Goal: Task Accomplishment & Management: Complete application form

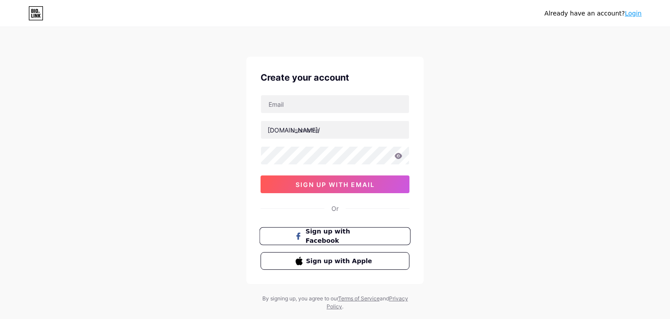
click at [317, 232] on span "Sign up with Facebook" at bounding box center [341, 236] width 70 height 19
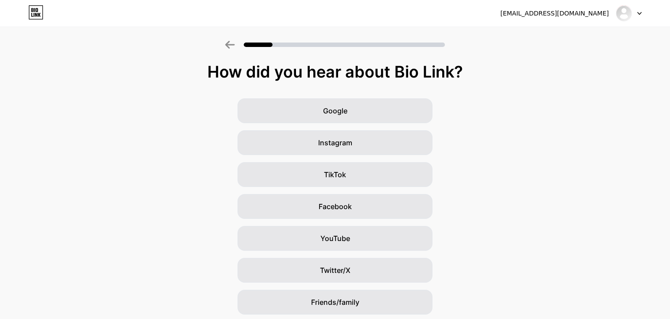
click at [339, 139] on span "Instagram" at bounding box center [335, 142] width 34 height 11
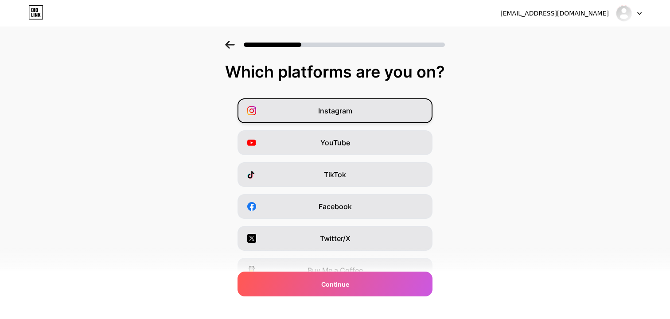
click at [341, 117] on div "Instagram" at bounding box center [334, 110] width 195 height 25
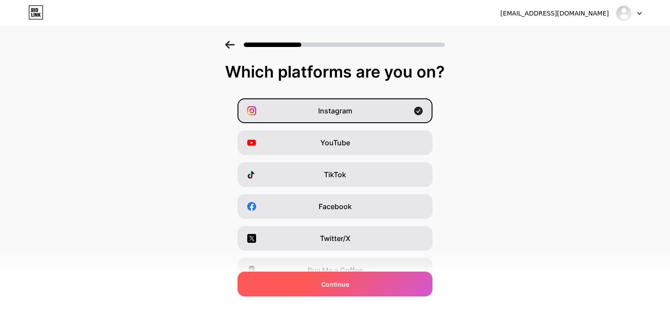
click at [341, 277] on div "Continue" at bounding box center [334, 283] width 195 height 25
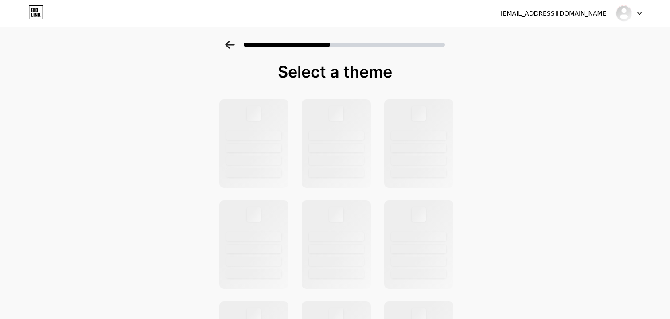
click at [639, 11] on div at bounding box center [629, 13] width 26 height 16
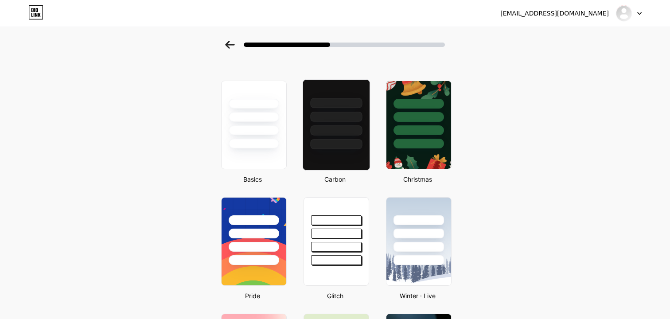
scroll to position [23, 0]
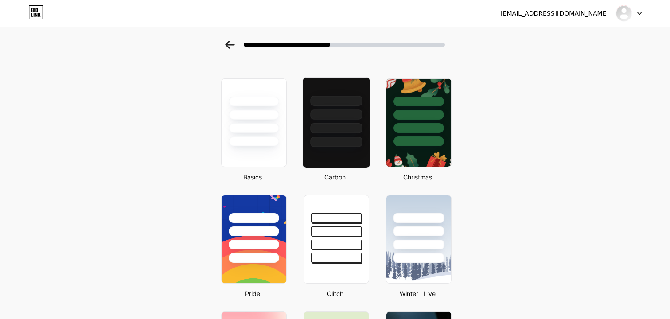
click at [362, 130] on div at bounding box center [336, 112] width 66 height 70
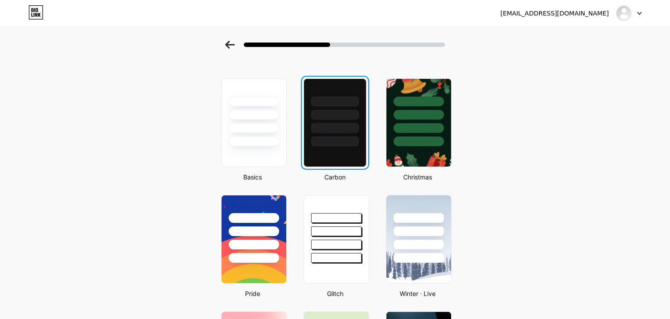
scroll to position [0, 0]
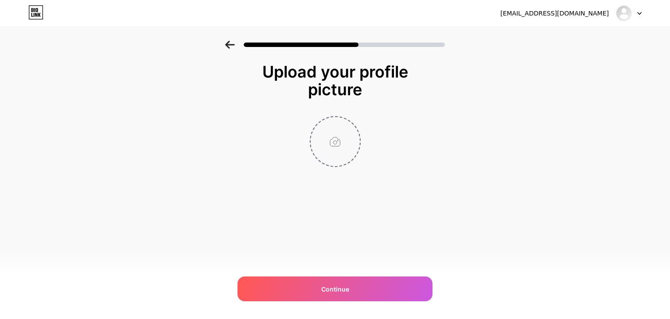
click at [324, 144] on input "file" at bounding box center [334, 141] width 49 height 49
type input "C:\fakepath\7c6616fc-1d8e-4cb6-b3de-7863d57de720.png"
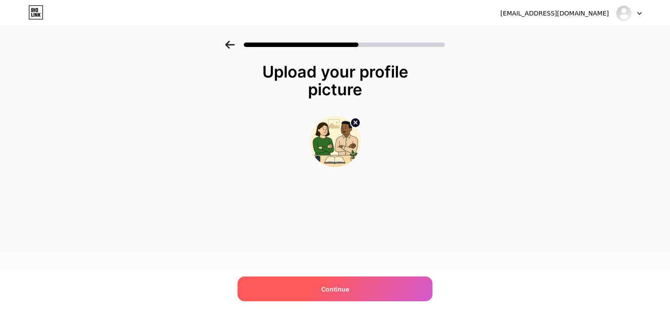
click at [376, 287] on div "Continue" at bounding box center [334, 288] width 195 height 25
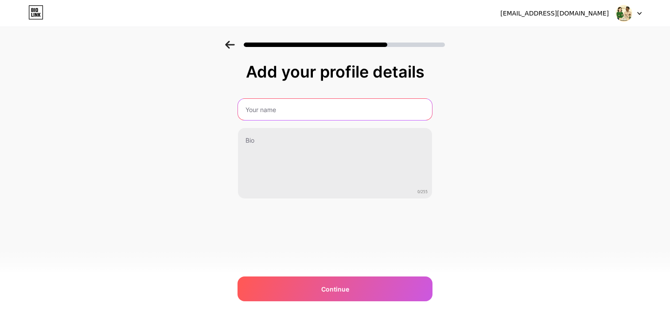
click at [333, 117] on input "text" at bounding box center [335, 109] width 194 height 21
type input "[GEOGRAPHIC_DATA]"
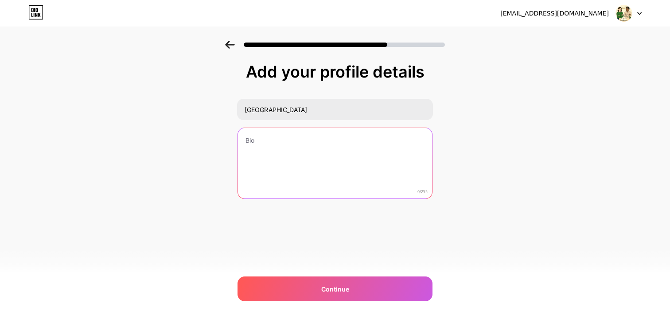
click at [330, 147] on textarea at bounding box center [335, 163] width 194 height 71
type textarea "вввв"
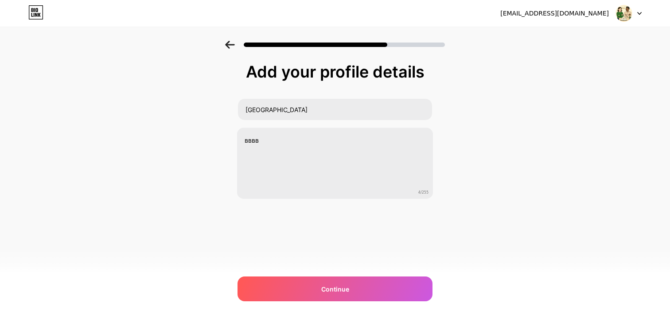
click at [343, 222] on div "Add your profile details Roma вввв 4/255 Continue Error" at bounding box center [334, 153] width 195 height 180
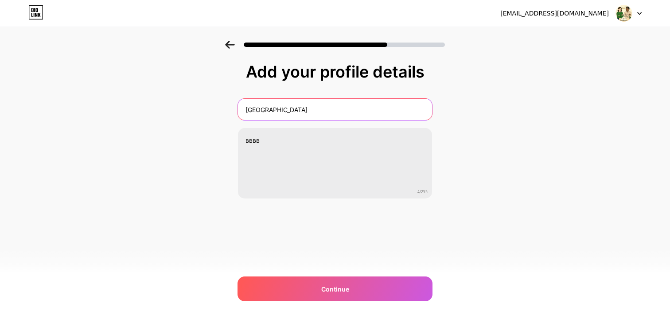
click at [307, 105] on input "[GEOGRAPHIC_DATA]" at bounding box center [335, 109] width 194 height 21
click at [307, 105] on input "[GEOGRAPHIC_DATA]" at bounding box center [335, 109] width 196 height 21
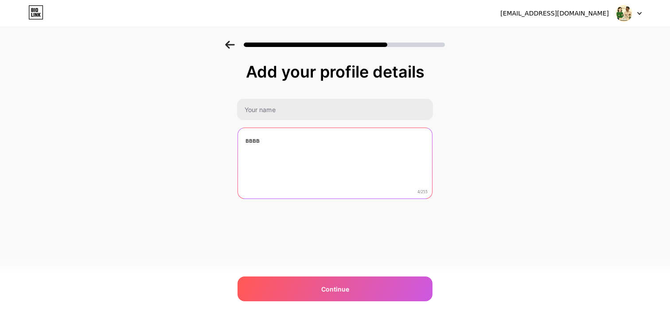
click at [303, 141] on textarea "вввв" at bounding box center [335, 163] width 194 height 71
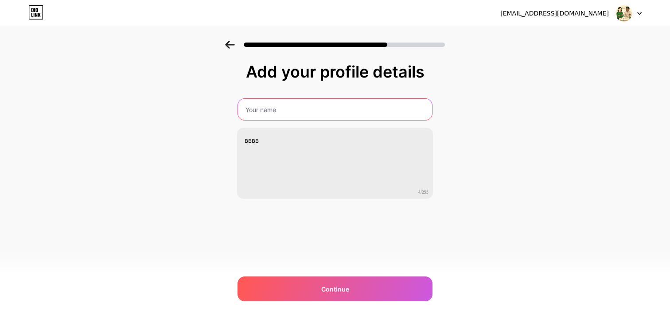
click at [298, 109] on input "text" at bounding box center [335, 109] width 194 height 21
type input "уууу"
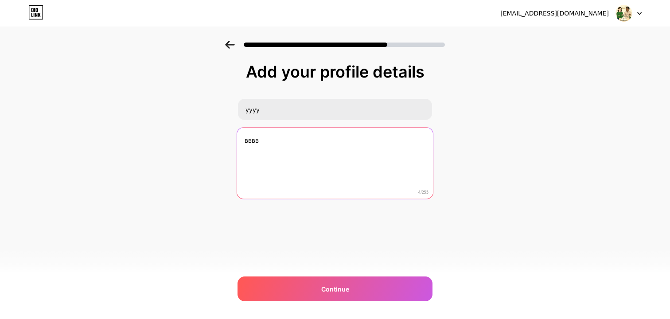
click at [294, 143] on textarea "вввв" at bounding box center [335, 164] width 196 height 72
type textarea "уууу"
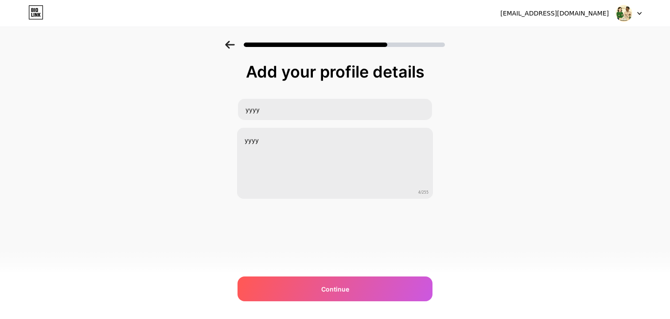
click at [298, 214] on div "Add your profile details уууу уууу 4/255 Continue Error" at bounding box center [334, 153] width 195 height 180
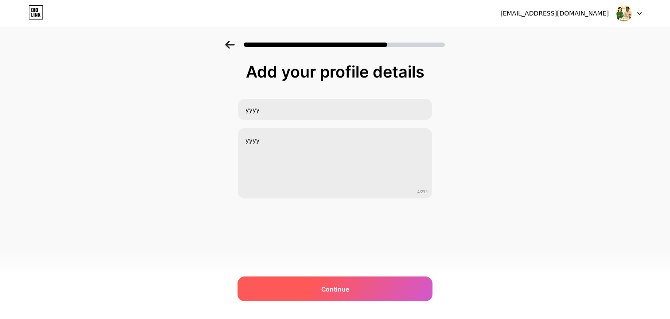
click at [315, 283] on div "Continue" at bounding box center [334, 288] width 195 height 25
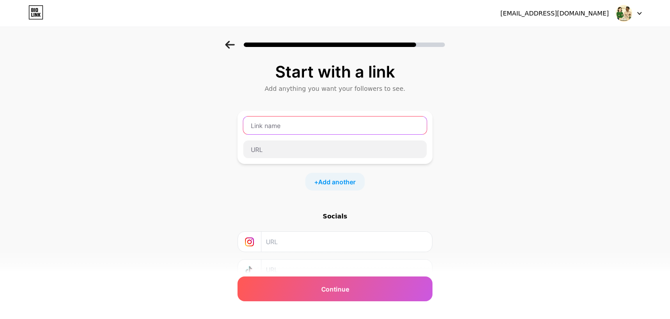
click at [316, 122] on input "text" at bounding box center [334, 125] width 183 height 18
type input "43"
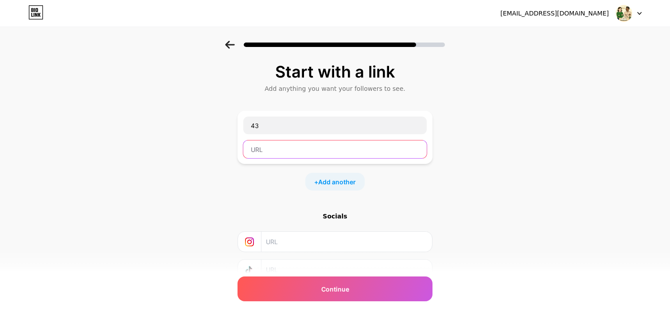
click at [313, 147] on input "text" at bounding box center [334, 149] width 183 height 18
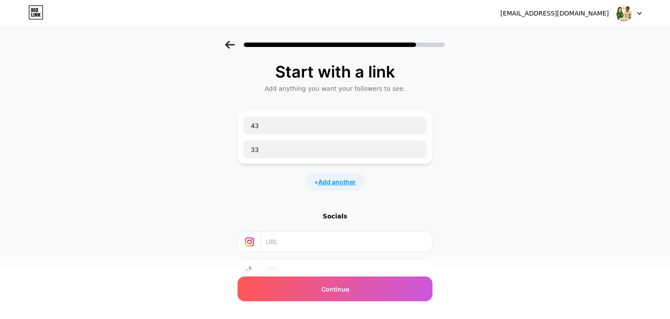
click at [318, 182] on span "Add another" at bounding box center [337, 181] width 38 height 9
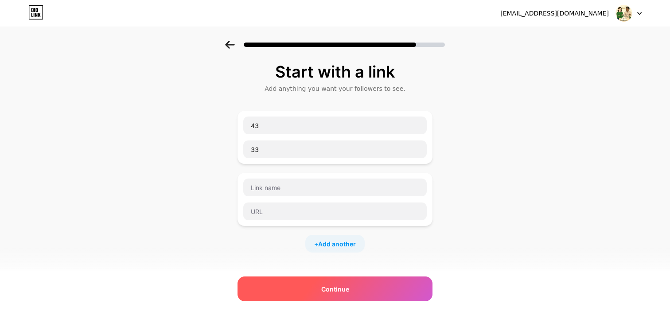
click at [322, 286] on span "Continue" at bounding box center [335, 288] width 28 height 9
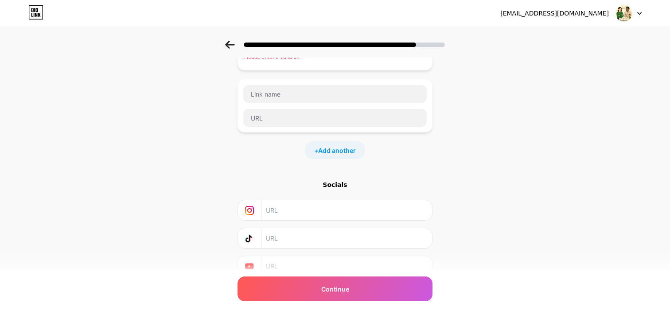
scroll to position [11, 0]
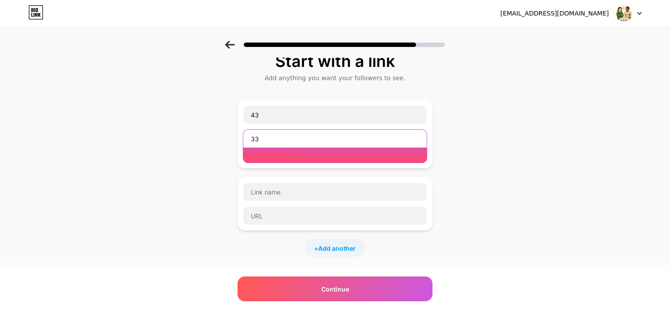
click at [299, 142] on input "33" at bounding box center [334, 139] width 183 height 18
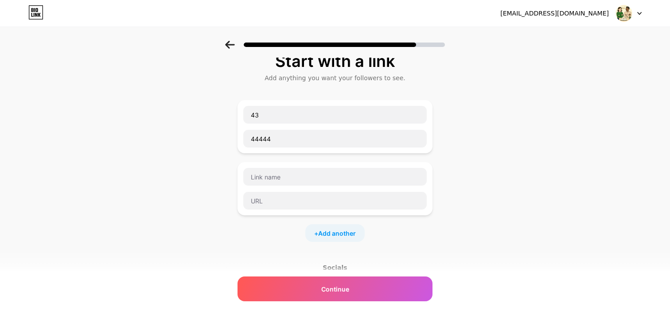
click at [317, 305] on div "Socials" at bounding box center [334, 311] width 195 height 96
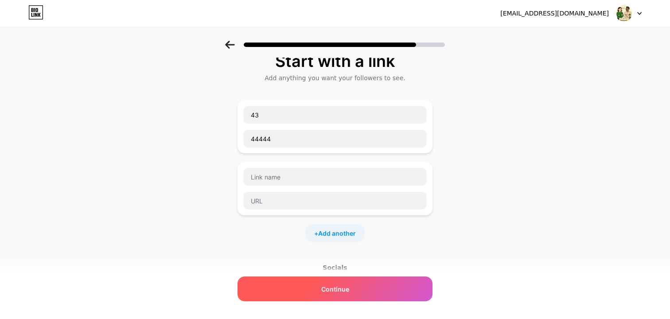
click at [317, 293] on div "Continue" at bounding box center [334, 288] width 195 height 25
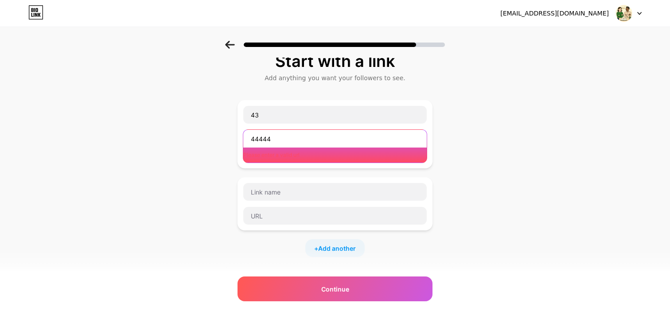
click at [298, 135] on input "44444" at bounding box center [334, 139] width 183 height 18
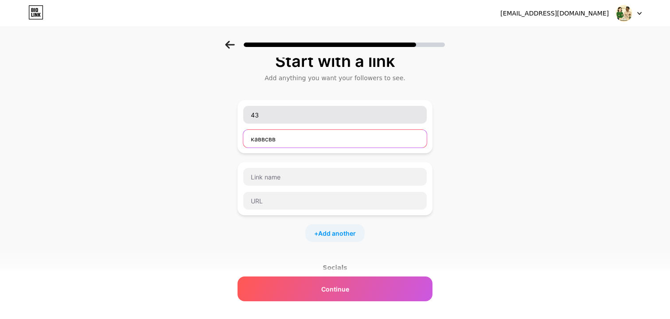
type input "каввсвв"
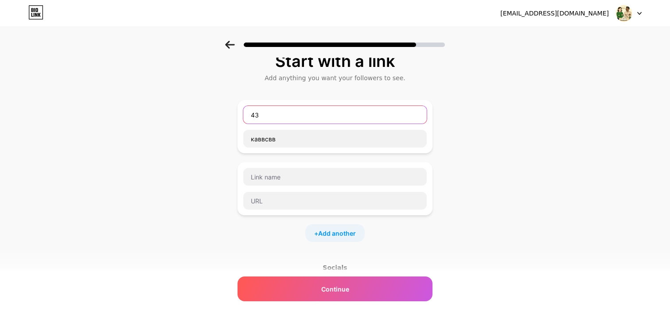
click at [296, 119] on input "43" at bounding box center [334, 115] width 183 height 18
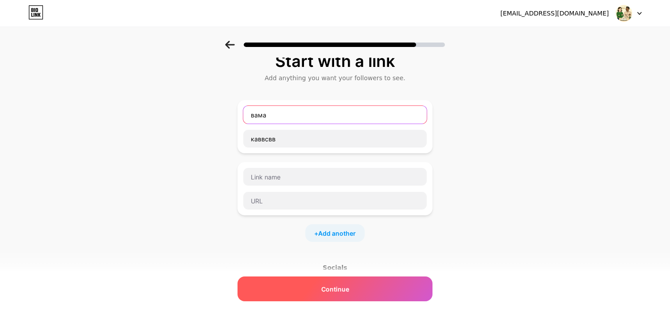
type input "вама"
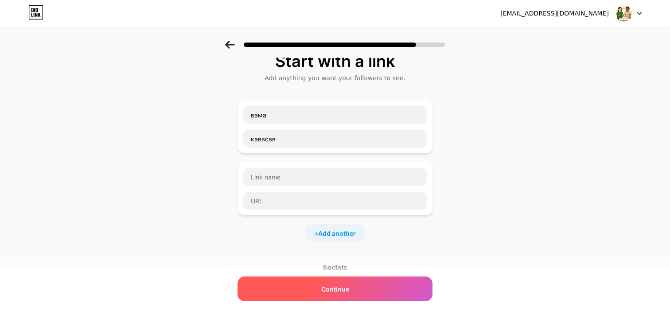
click at [318, 281] on div "Continue" at bounding box center [334, 288] width 195 height 25
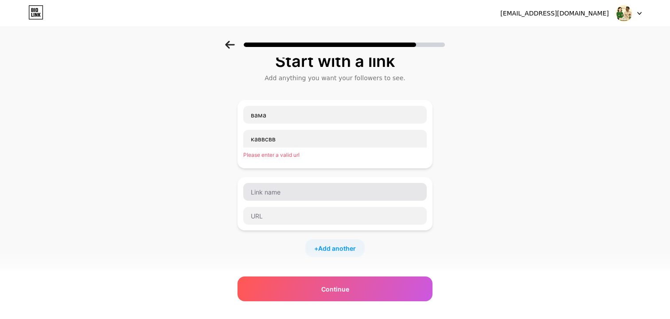
scroll to position [146, 0]
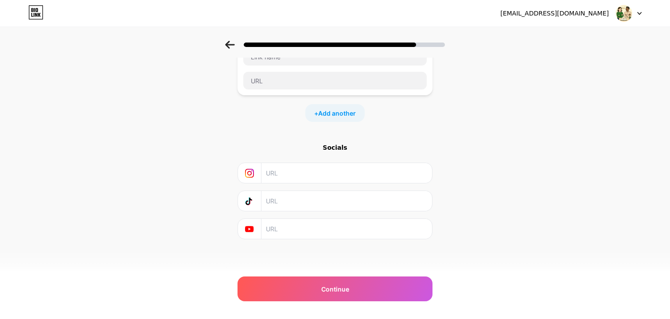
click at [310, 174] on input "text" at bounding box center [346, 173] width 161 height 20
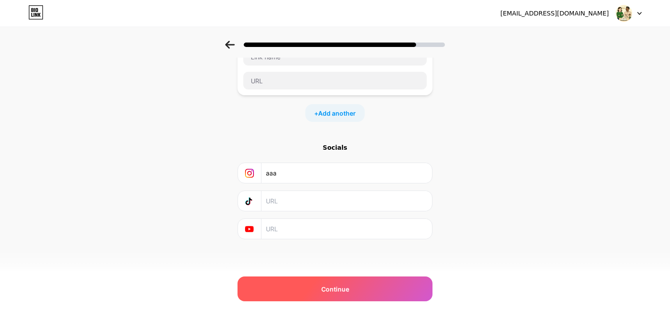
type input "ааа"
click at [333, 293] on div "Continue" at bounding box center [334, 288] width 195 height 25
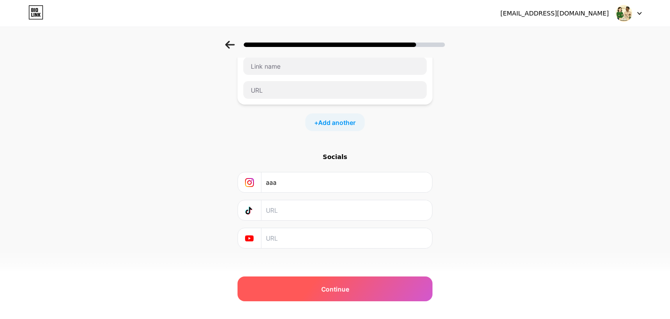
scroll to position [0, 0]
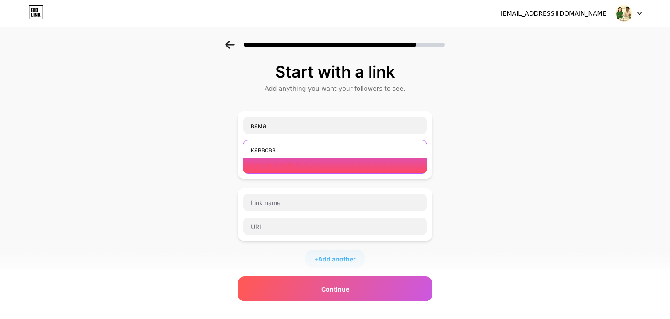
click at [318, 148] on input "каввсвв" at bounding box center [334, 149] width 183 height 18
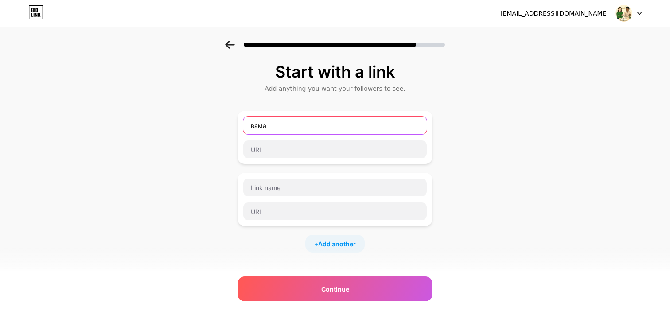
click at [315, 126] on input "вама" at bounding box center [334, 125] width 183 height 18
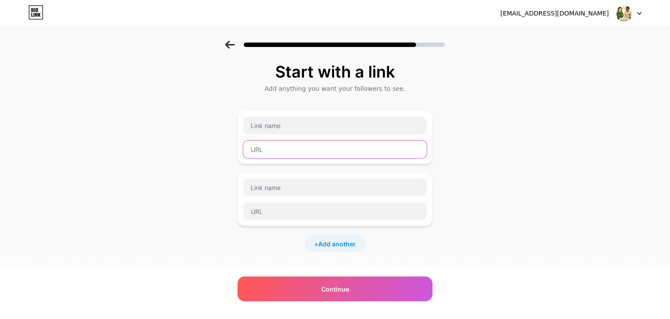
click at [310, 150] on input "text" at bounding box center [334, 149] width 183 height 18
type input "@roma1827"
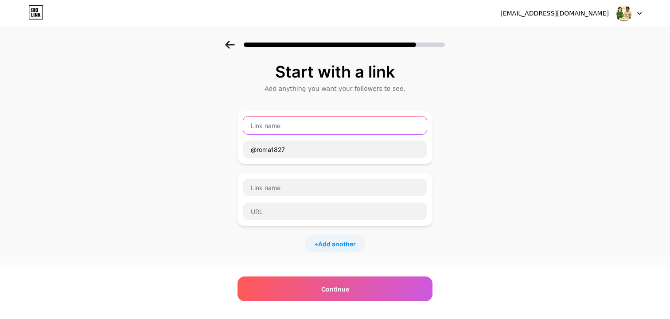
click at [295, 124] on input "text" at bounding box center [334, 125] width 183 height 18
paste input "@roma1827"
drag, startPoint x: 256, startPoint y: 126, endPoint x: 232, endPoint y: 126, distance: 24.4
click at [232, 126] on div "Start with a link Add anything you want your followers to see. @roma1827 @roma1…" at bounding box center [335, 227] width 670 height 373
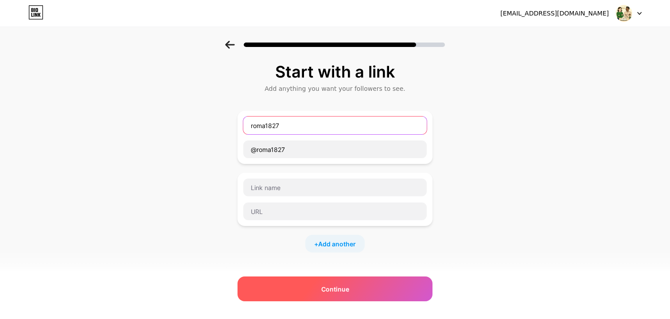
type input "roma1827"
click at [279, 291] on div "Continue" at bounding box center [334, 288] width 195 height 25
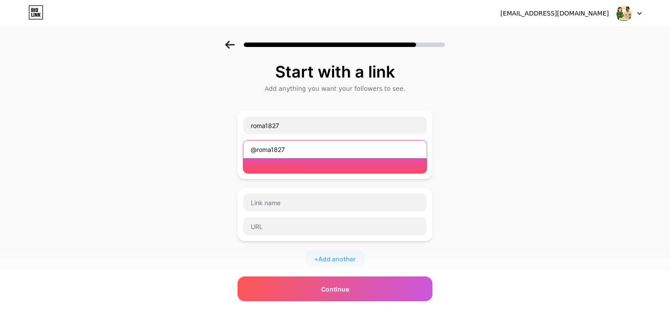
drag, startPoint x: 256, startPoint y: 148, endPoint x: 239, endPoint y: 147, distance: 17.3
click at [239, 148] on div "roma1827 @roma1827 Please enter a valid url" at bounding box center [334, 145] width 195 height 68
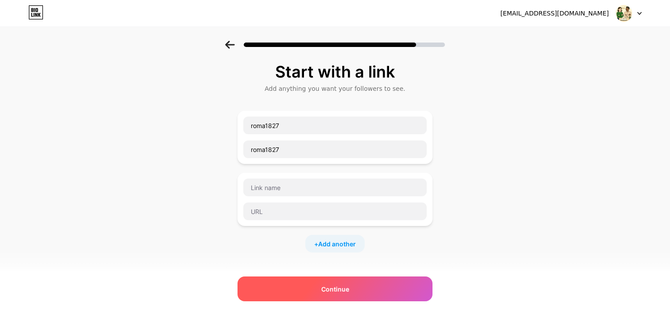
click at [281, 283] on div "Continue" at bounding box center [334, 288] width 195 height 25
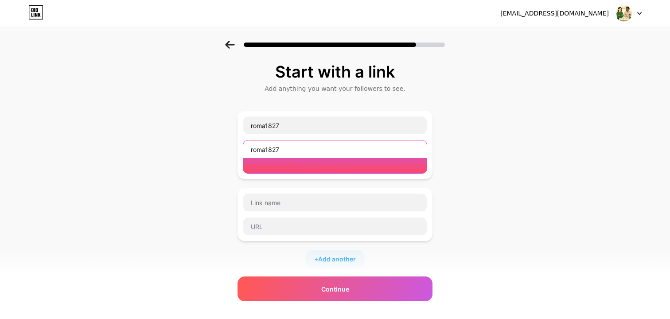
click at [291, 149] on input "roma1827" at bounding box center [334, 149] width 183 height 18
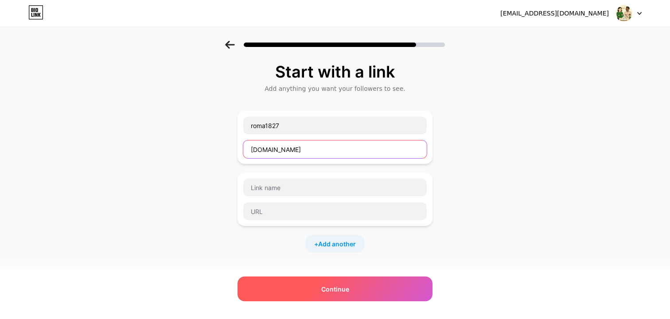
type input "[DOMAIN_NAME]"
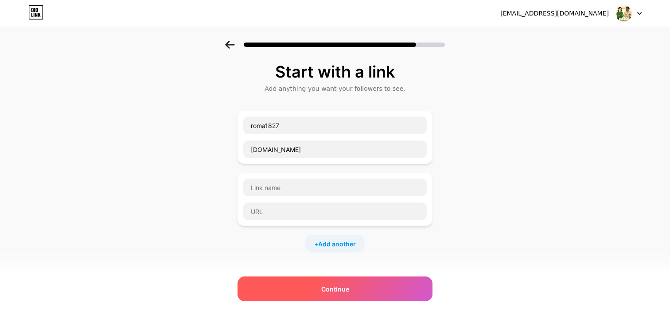
click at [306, 295] on div "Continue" at bounding box center [334, 288] width 195 height 25
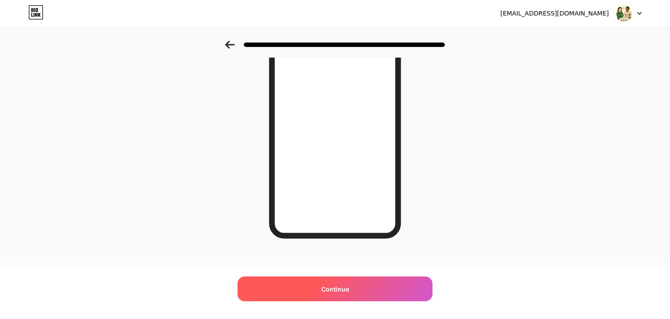
scroll to position [126, 0]
click at [357, 282] on div "Continue" at bounding box center [334, 288] width 195 height 25
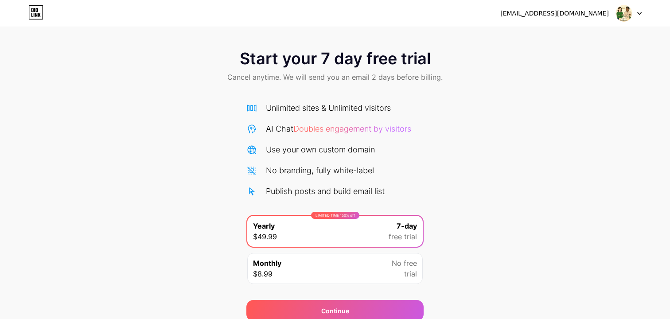
click at [293, 54] on span "Start your 7 day free trial" at bounding box center [335, 59] width 191 height 18
click at [621, 19] on img at bounding box center [623, 13] width 17 height 17
click at [578, 35] on li "Logout" at bounding box center [586, 36] width 110 height 24
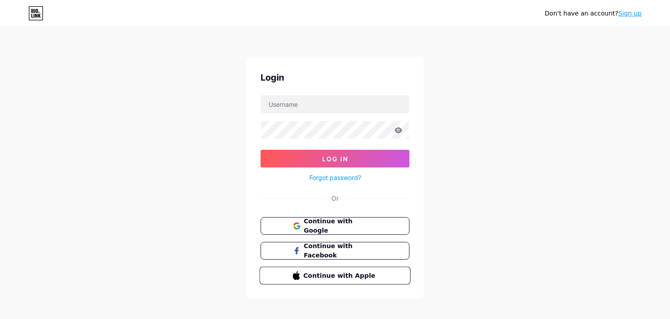
click at [356, 272] on span "Continue with Apple" at bounding box center [340, 275] width 74 height 9
click at [340, 255] on button "Continue with Facebook" at bounding box center [334, 251] width 151 height 18
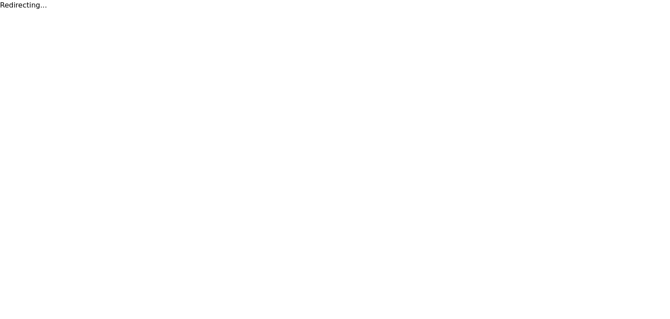
click at [311, 11] on html "Redirecting..." at bounding box center [335, 5] width 670 height 11
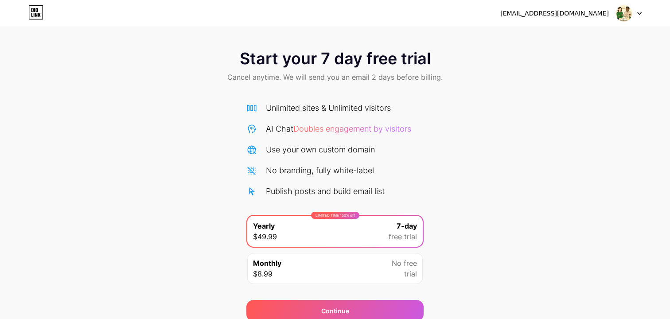
scroll to position [38, 0]
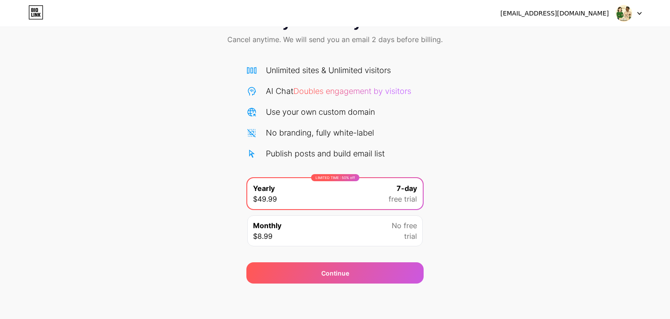
click at [345, 214] on div "Monthly $8.99 No free trial" at bounding box center [334, 230] width 177 height 33
click at [354, 219] on div "Monthly $8.99 No free trial" at bounding box center [334, 230] width 175 height 31
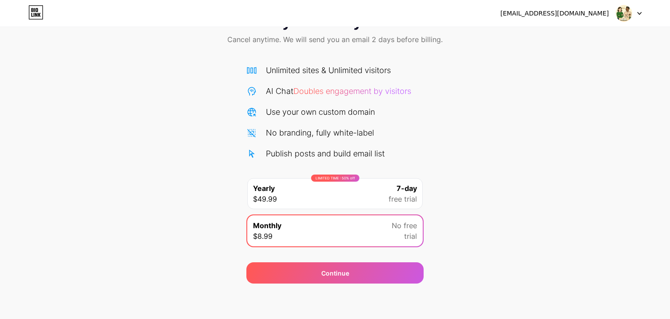
scroll to position [0, 0]
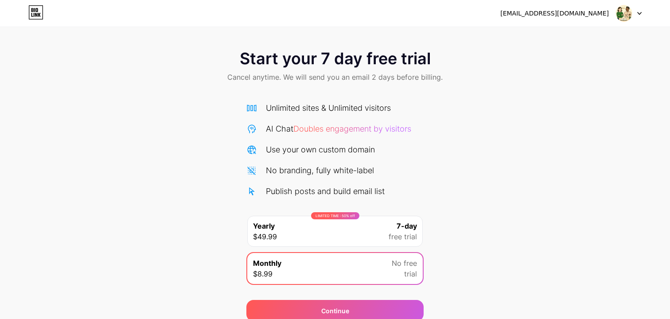
click at [37, 6] on icon at bounding box center [35, 12] width 15 height 14
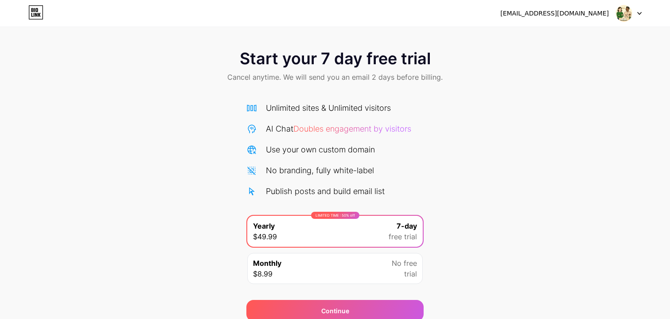
click at [630, 17] on img at bounding box center [623, 13] width 17 height 17
click at [567, 30] on li "Logout" at bounding box center [586, 36] width 110 height 24
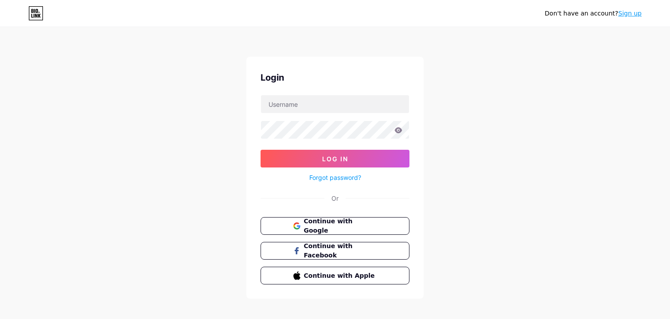
click at [37, 10] on icon at bounding box center [35, 13] width 15 height 14
